Goal: Task Accomplishment & Management: Use online tool/utility

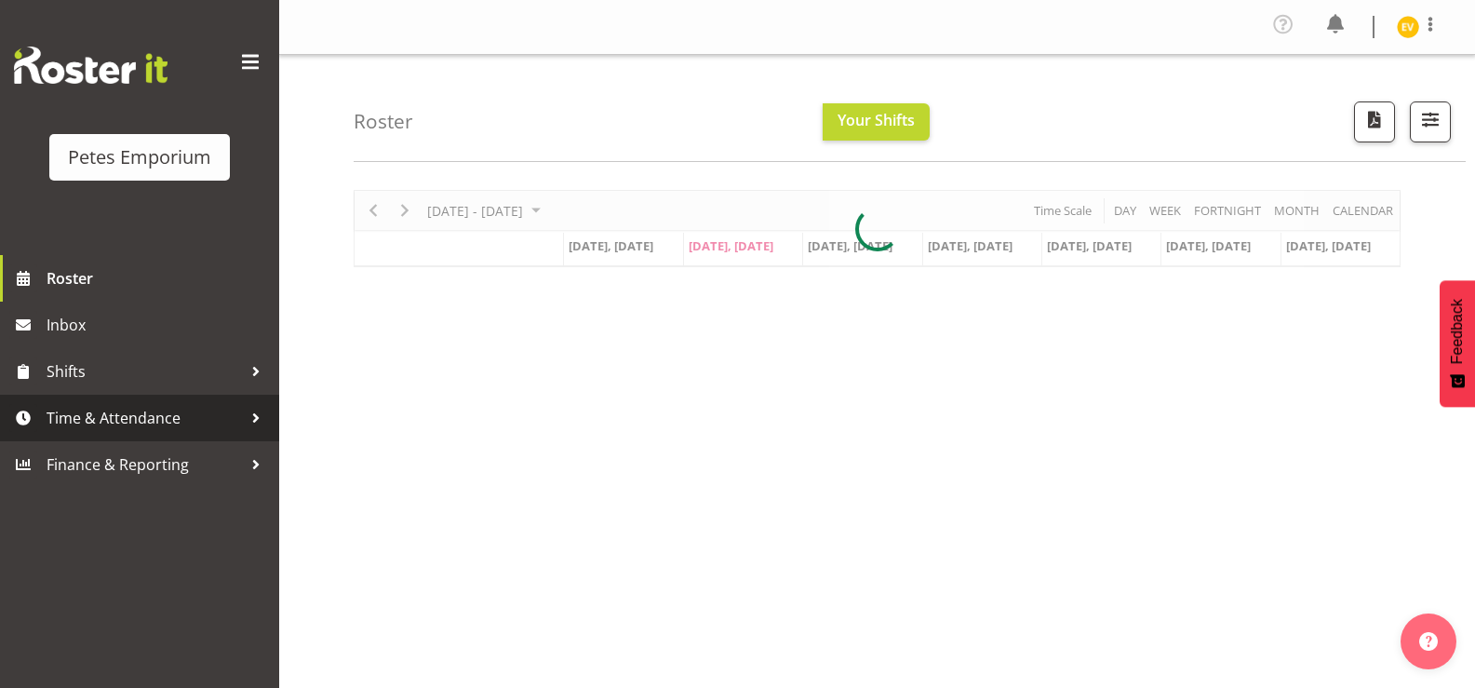
click at [171, 437] on link "Time & Attendance" at bounding box center [139, 417] width 279 height 47
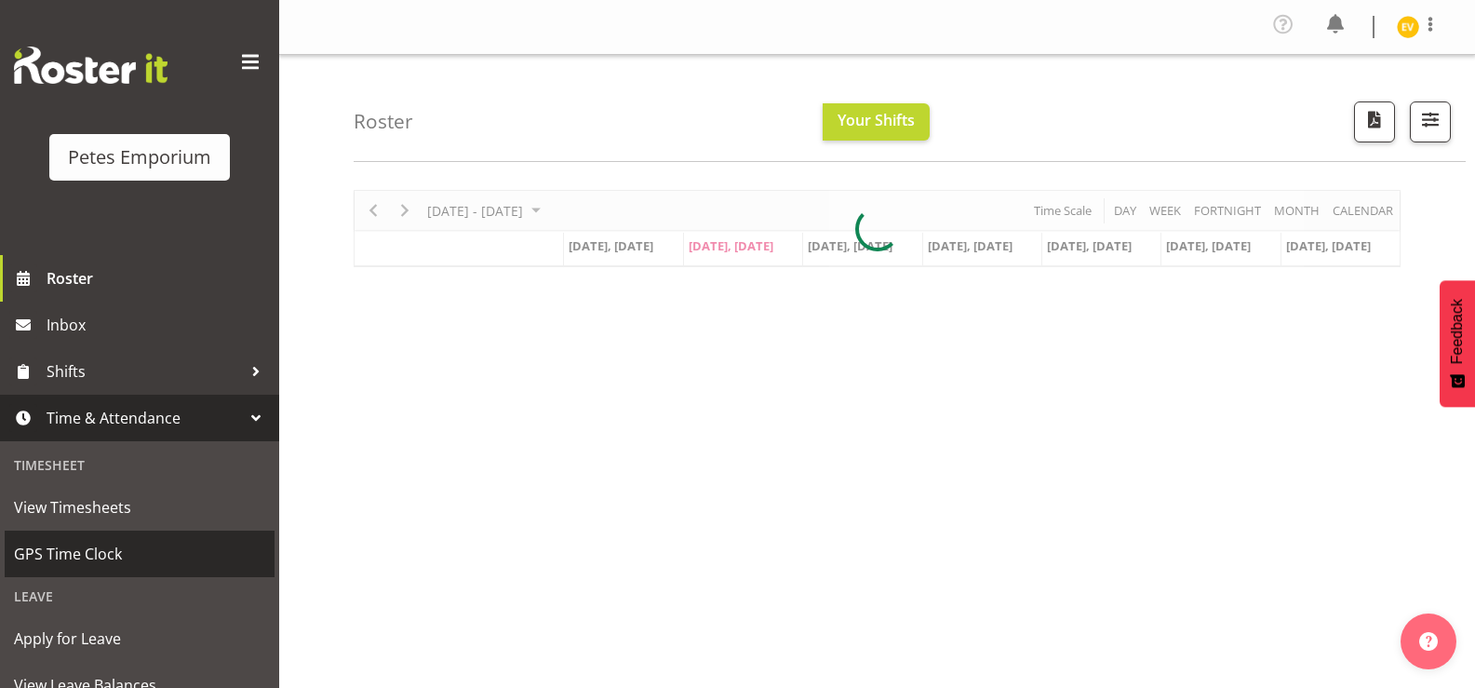
click at [151, 552] on span "GPS Time Clock" at bounding box center [139, 554] width 251 height 28
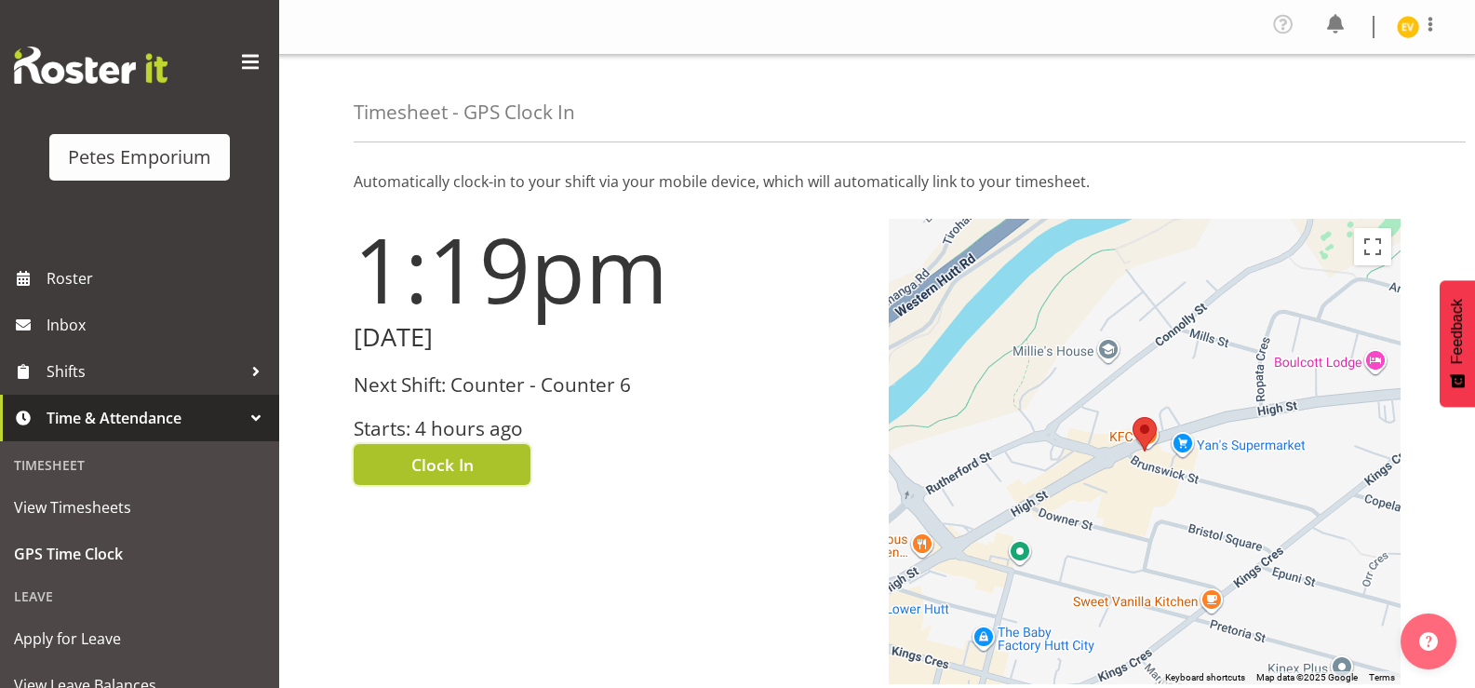
click at [473, 483] on button "Clock In" at bounding box center [442, 464] width 177 height 41
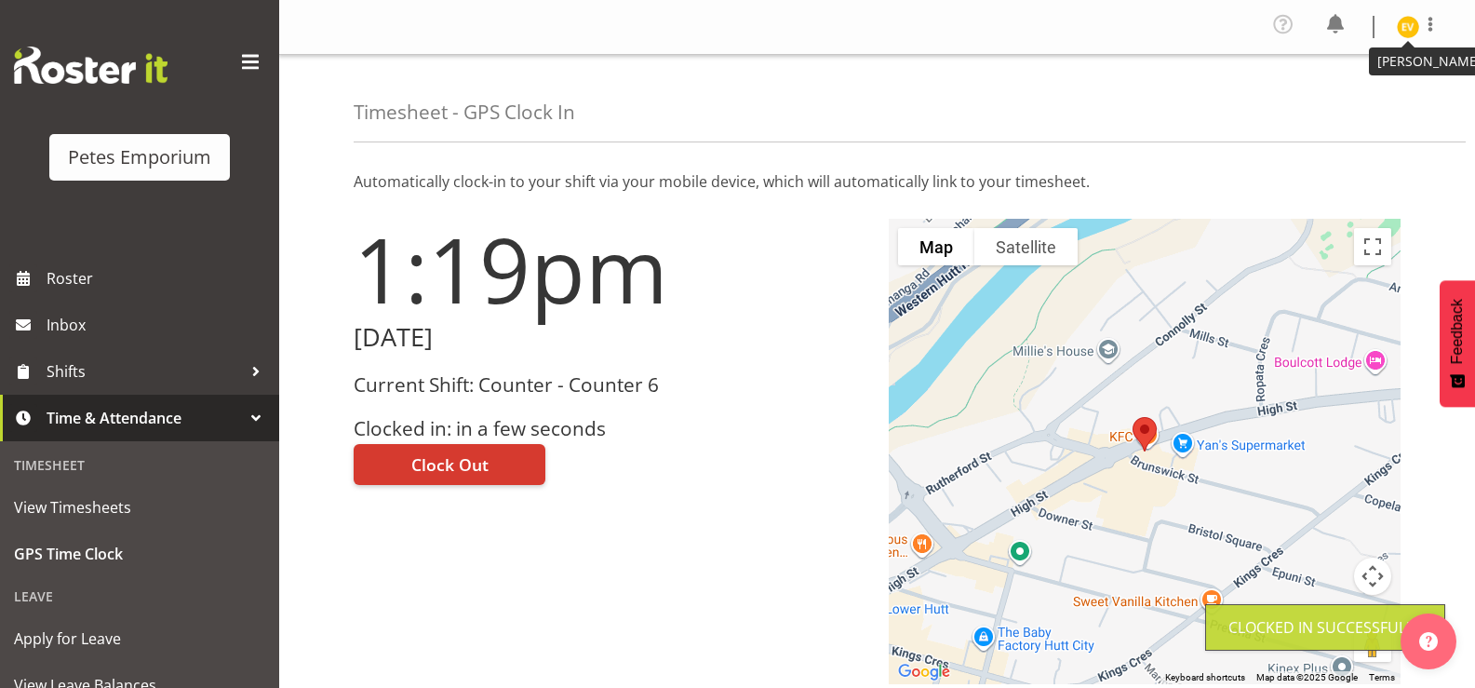
click at [1409, 37] on img at bounding box center [1407, 27] width 22 height 22
click at [1368, 99] on link "Log Out" at bounding box center [1351, 102] width 179 height 33
